Goal: Communication & Community: Ask a question

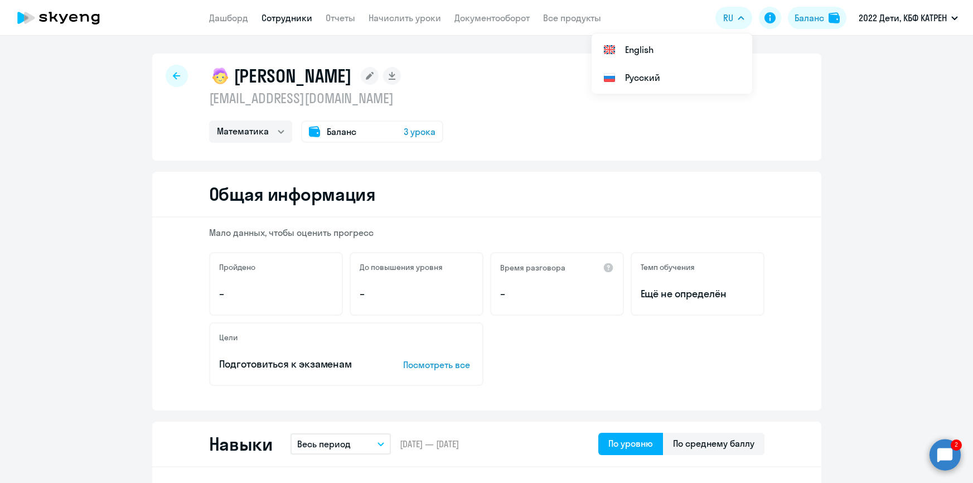
select select "math"
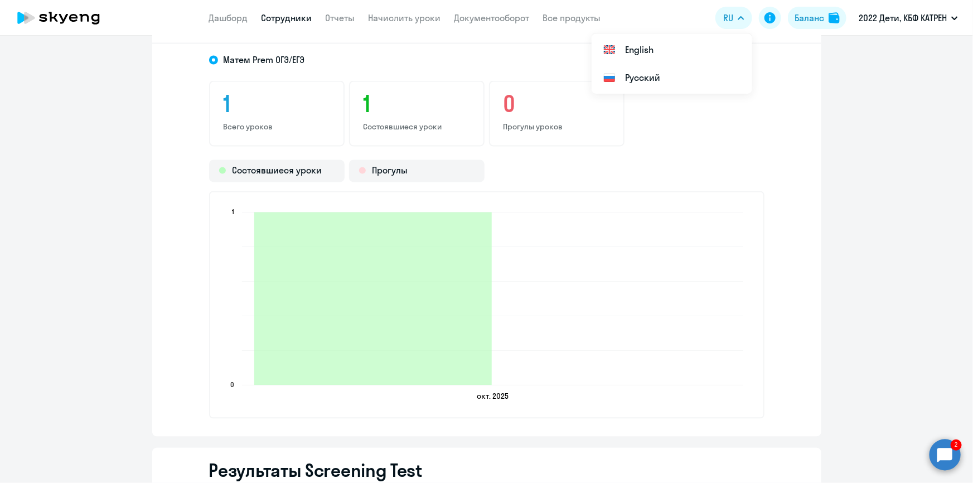
click at [946, 452] on circle at bounding box center [945, 454] width 31 height 31
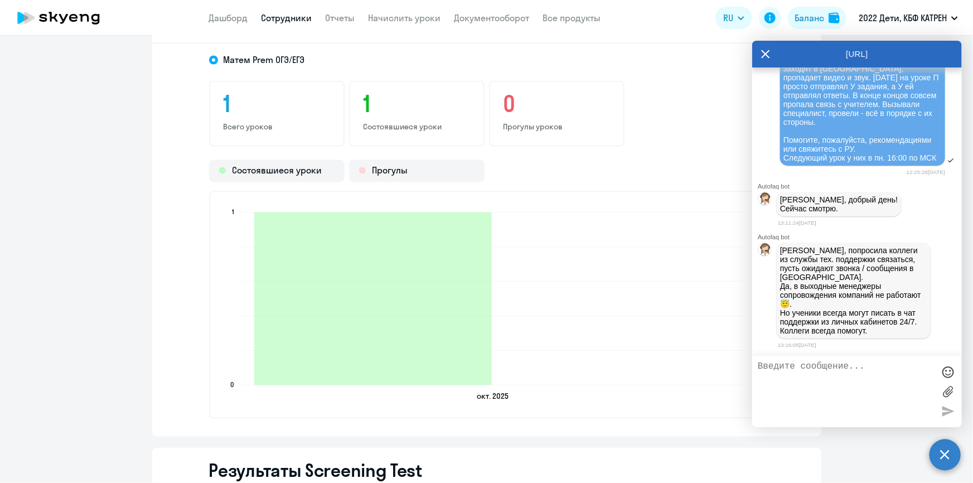
scroll to position [53612, 0]
click at [805, 369] on textarea at bounding box center [846, 391] width 176 height 60
type textarea "М"
click at [797, 388] on textarea "Добрый день! Мне написала [PERSON_NAME] по повоу связи" at bounding box center [846, 391] width 176 height 60
click at [844, 385] on textarea "Добрый день! Мне написала [PERSON_NAME] по поводу связи" at bounding box center [846, 391] width 176 height 60
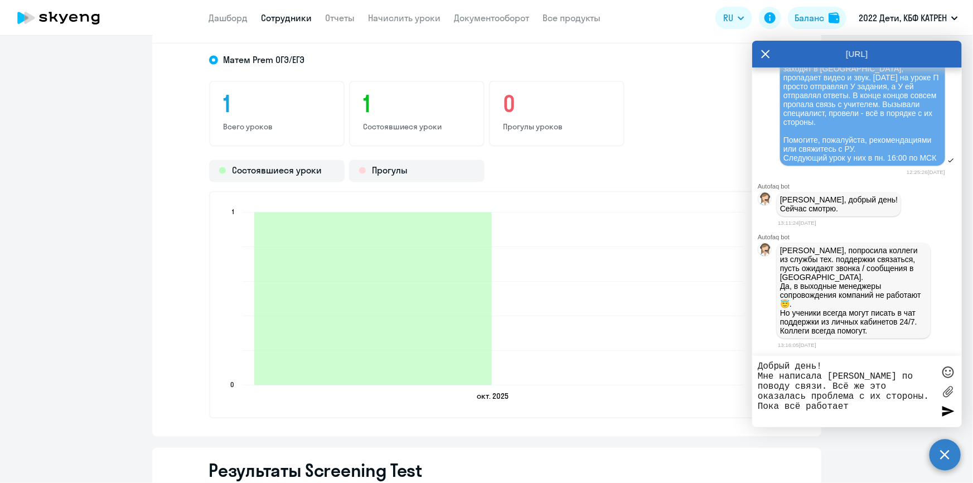
click at [953, 368] on div at bounding box center [948, 372] width 17 height 17
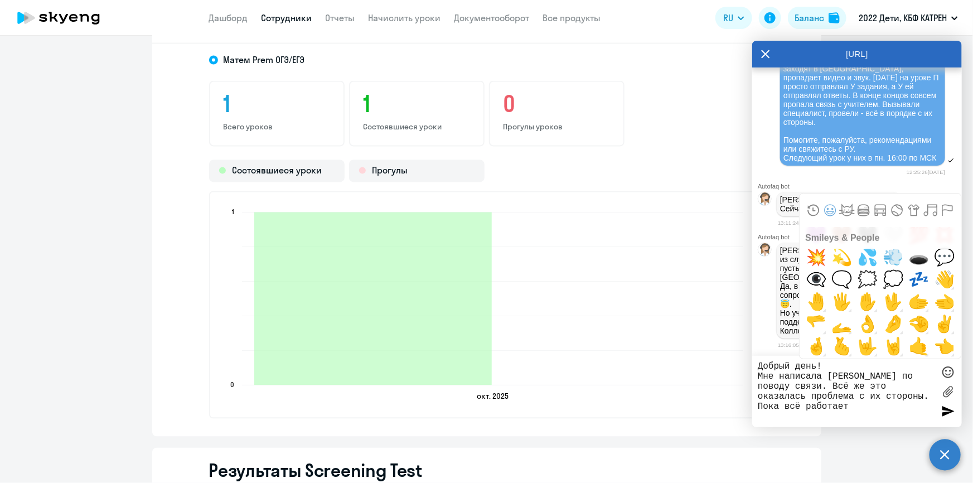
scroll to position [659, 0]
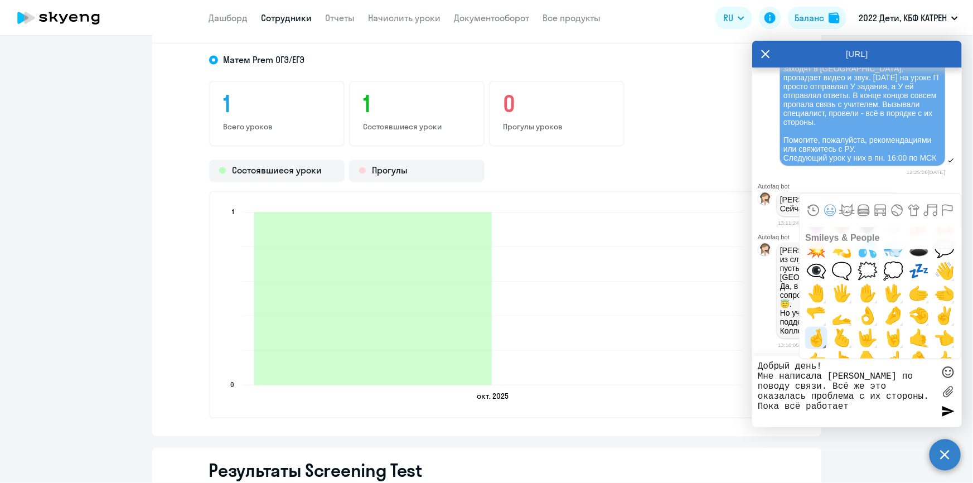
click at [821, 339] on span "🤞" at bounding box center [817, 338] width 26 height 22
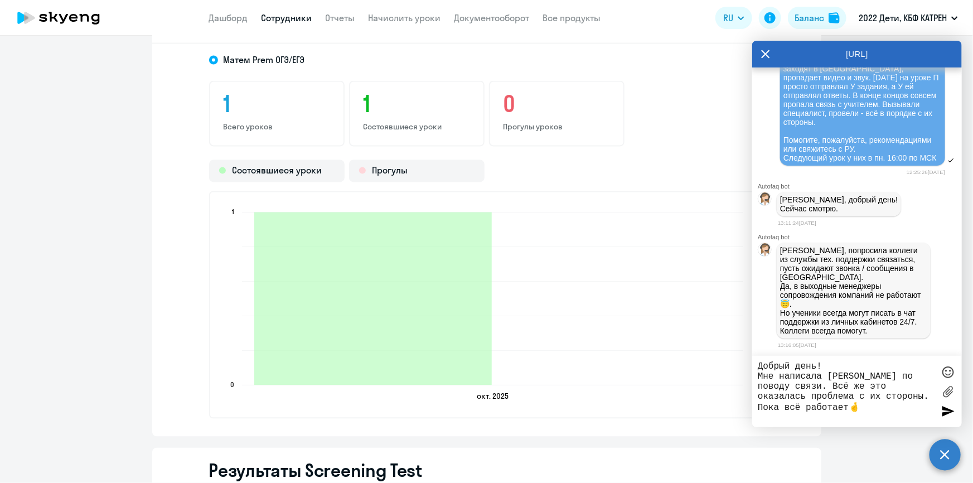
click at [946, 373] on div at bounding box center [948, 372] width 17 height 17
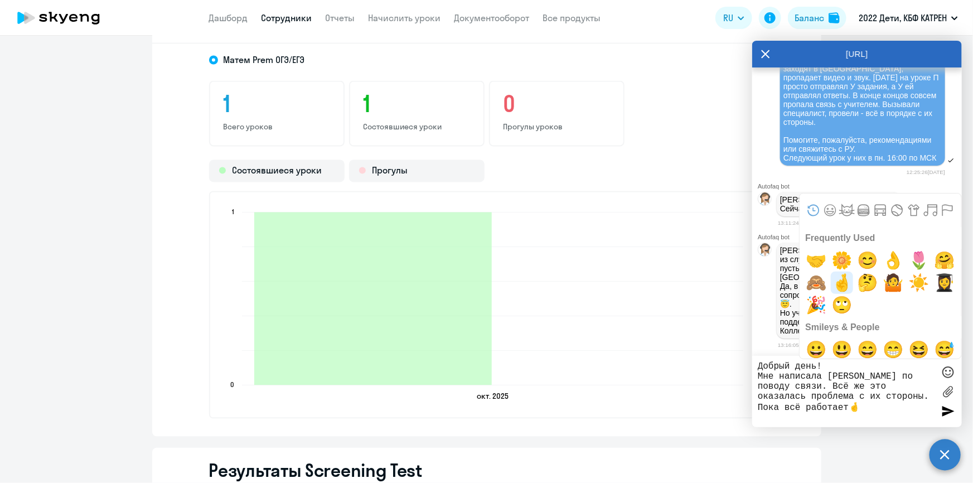
click at [842, 286] on span "🤞" at bounding box center [842, 283] width 26 height 22
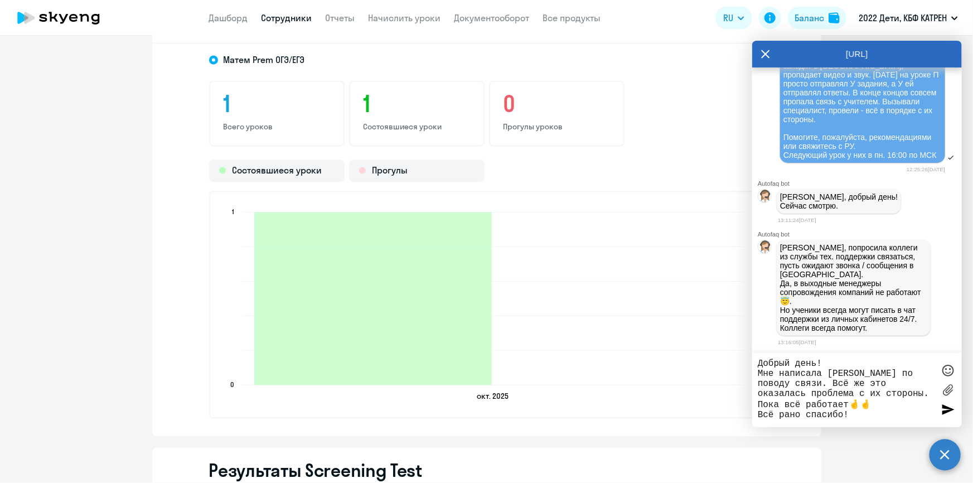
click at [791, 412] on textarea "Добрый день! Мне написала [PERSON_NAME] по поводу связи. Всё же это оказалась п…" at bounding box center [846, 390] width 176 height 63
click at [864, 418] on textarea "Добрый день! Мне написала [PERSON_NAME] по поводу связи. Всё же это оказалась п…" at bounding box center [846, 390] width 176 height 63
click at [782, 377] on textarea "Добрый день! Мне написала [PERSON_NAME] по поводу связи. Всё же это оказалась п…" at bounding box center [846, 390] width 176 height 63
click at [780, 374] on textarea "Добрый день! Мне написала [PERSON_NAME] по поводу связи. Всё же это оказалась п…" at bounding box center [846, 390] width 176 height 63
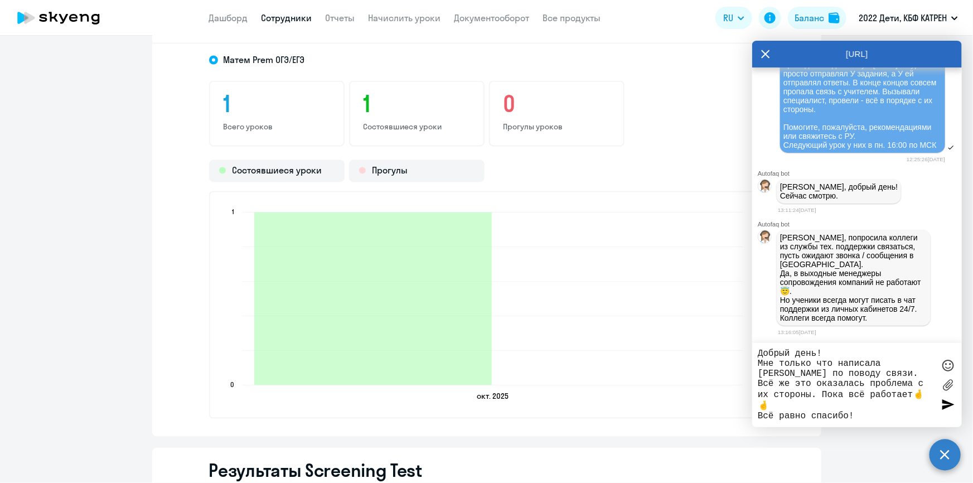
click at [858, 418] on textarea "Добрый день! Мне только что написала [PERSON_NAME] по поводу связи. Всё же это …" at bounding box center [846, 385] width 176 height 73
drag, startPoint x: 780, startPoint y: 363, endPoint x: 832, endPoint y: 363, distance: 51.9
click at [832, 363] on textarea "Добрый день! Мне только что написала [PERSON_NAME] по поводу связи. Всё же это …" at bounding box center [846, 385] width 176 height 73
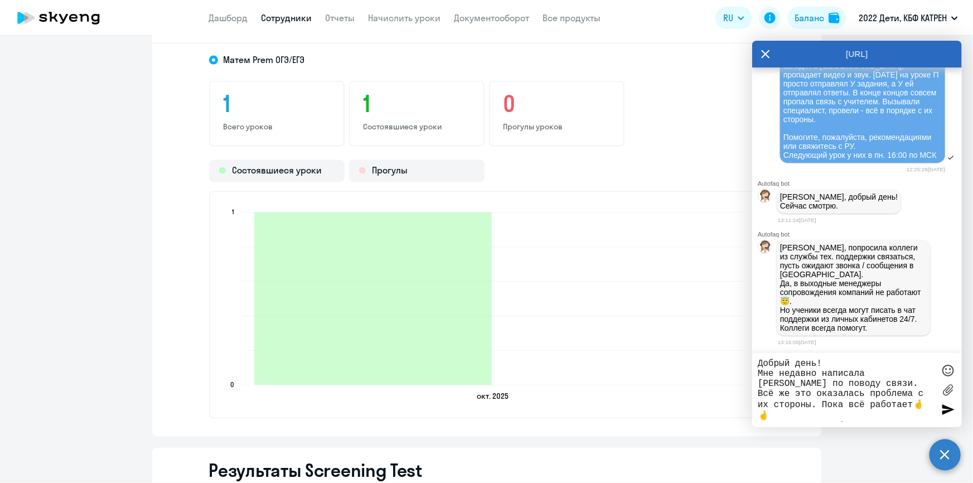
click at [863, 419] on textarea "Добрый день! Мне недавно написала [PERSON_NAME] по поводу связи. Всё же это ока…" at bounding box center [846, 390] width 176 height 63
type textarea "Добрый день! Мне недавно написала [PERSON_NAME] по поводу связи. Всё же это ока…"
click at [945, 409] on div at bounding box center [948, 410] width 17 height 17
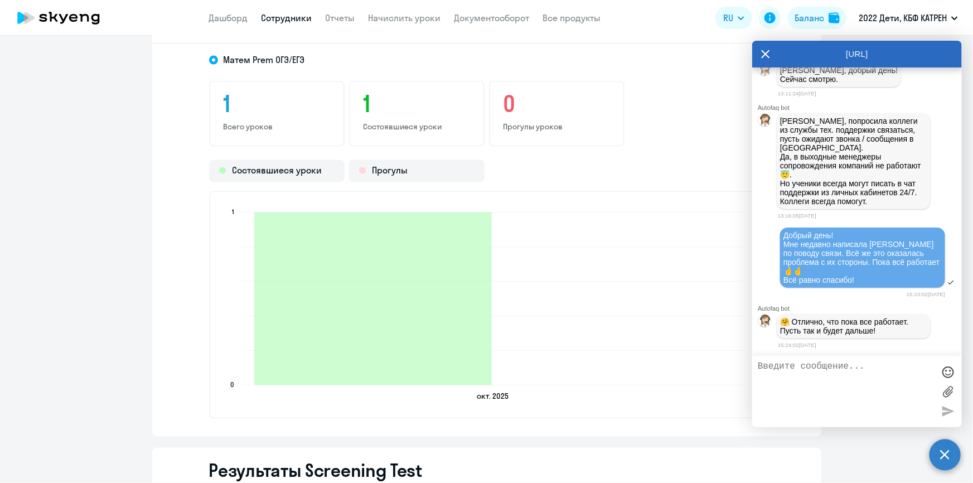
scroll to position [53747, 0]
click at [223, 18] on link "Дашборд" at bounding box center [228, 17] width 39 height 11
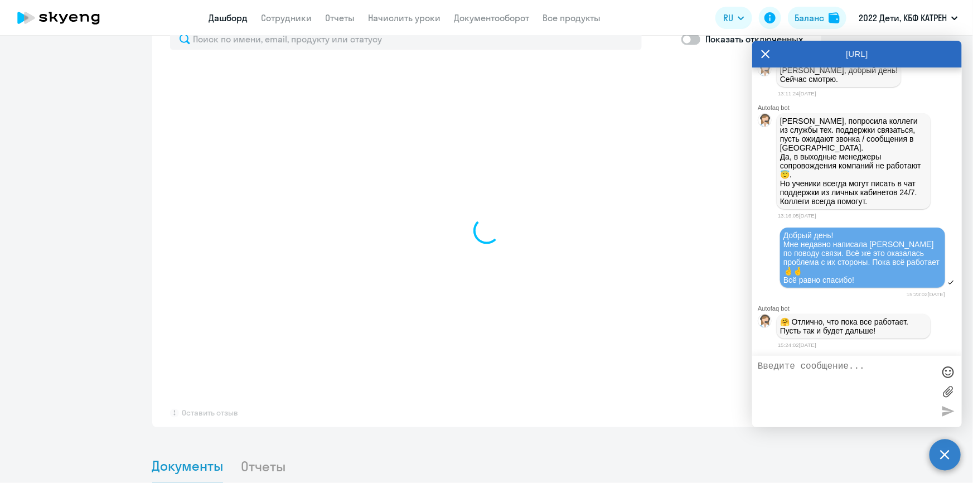
scroll to position [719, 0]
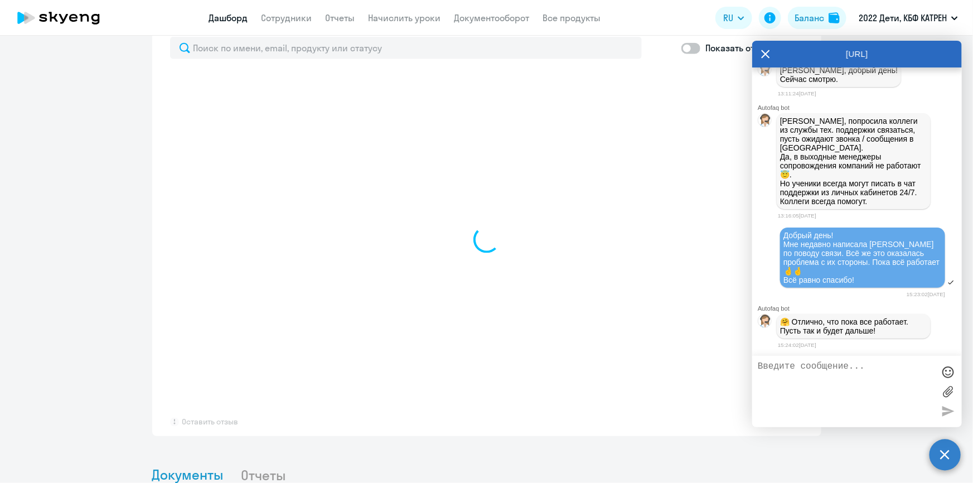
click at [760, 54] on div "[URL]" at bounding box center [857, 54] width 210 height 27
click at [763, 55] on icon at bounding box center [765, 54] width 9 height 27
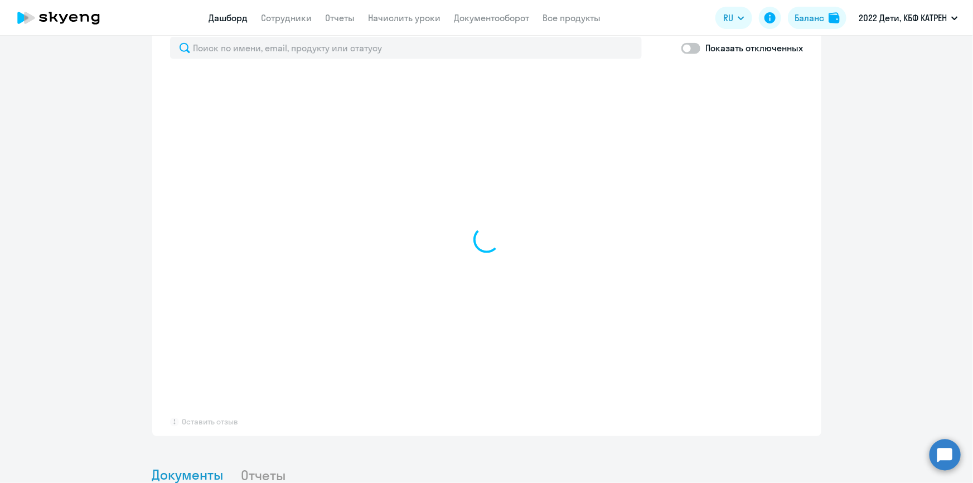
select select "30"
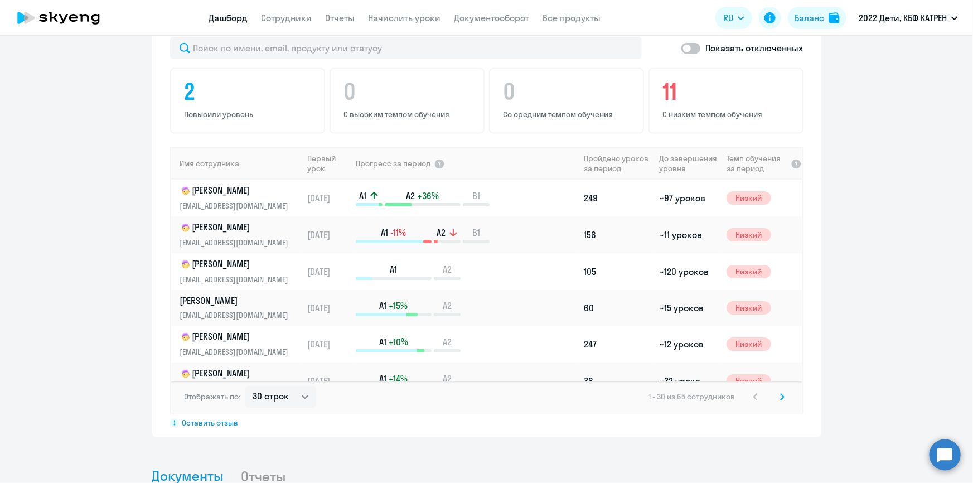
click at [239, 20] on link "Дашборд" at bounding box center [228, 17] width 39 height 11
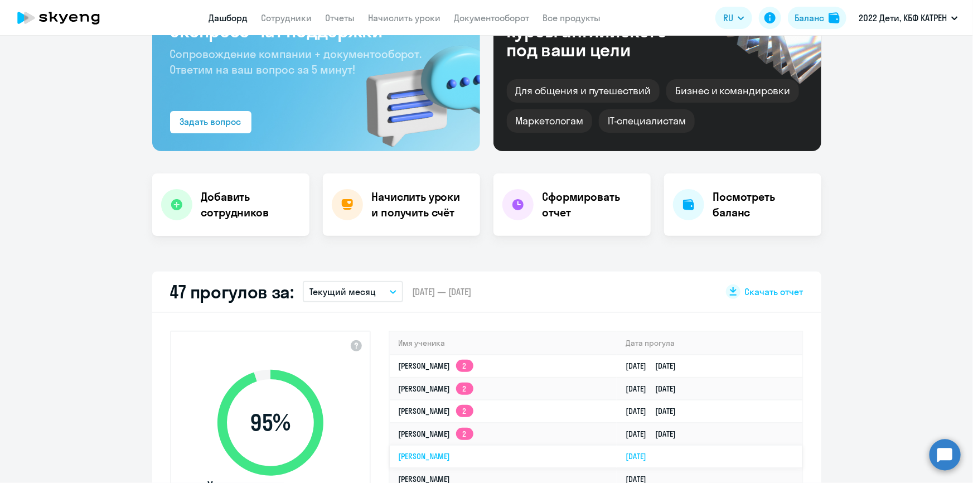
scroll to position [202, 0]
